Goal: Find specific page/section: Find specific page/section

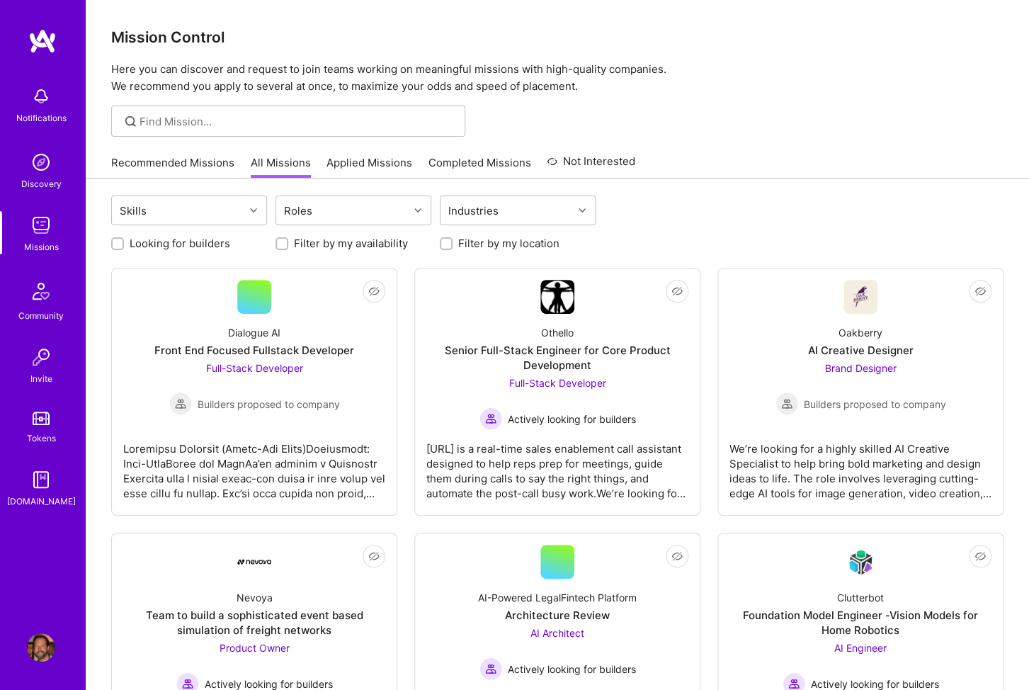
click at [175, 108] on div at bounding box center [288, 121] width 354 height 31
click at [172, 121] on input at bounding box center [296, 121] width 315 height 15
type input "android"
click at [185, 214] on div "Skills" at bounding box center [178, 210] width 132 height 28
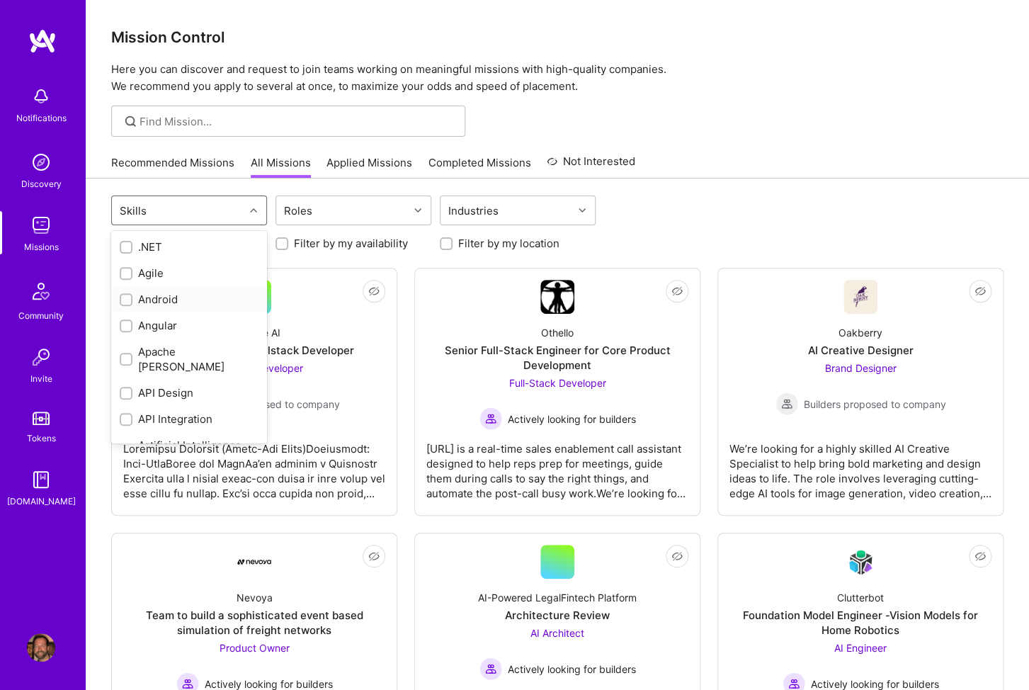
click at [125, 300] on input "checkbox" at bounding box center [127, 300] width 10 height 10
checkbox input "true"
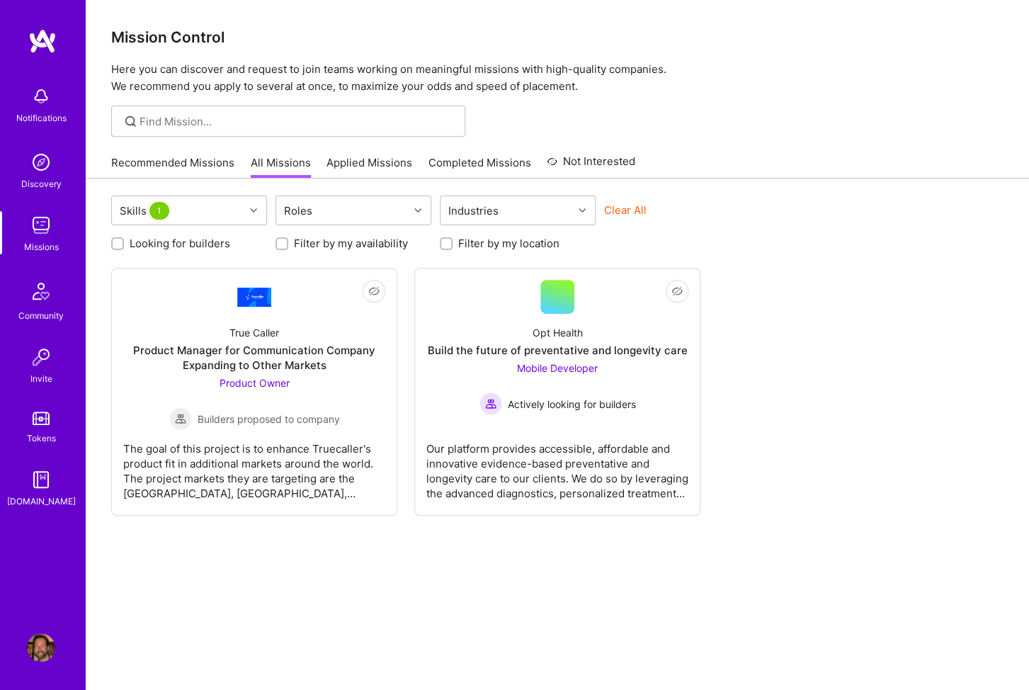
click at [287, 554] on div "Skills 1 Roles Industries Clear All Looking for builders Filter by my availabil…" at bounding box center [557, 454] width 943 height 552
click at [42, 45] on img at bounding box center [42, 40] width 28 height 25
